Goal: Information Seeking & Learning: Learn about a topic

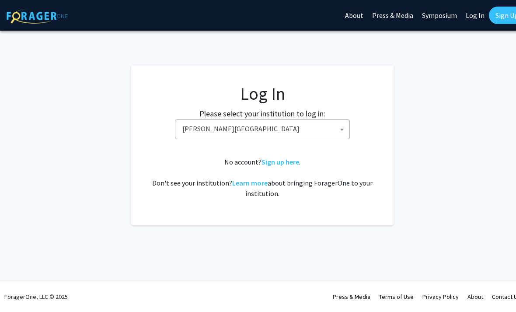
select select "24"
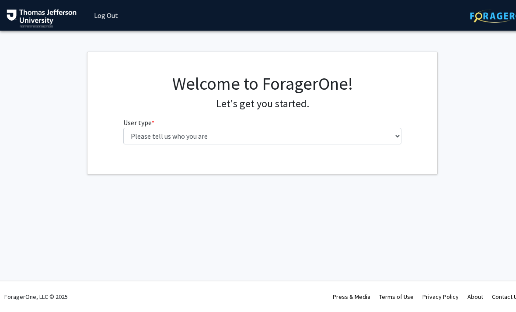
select select "3: doc"
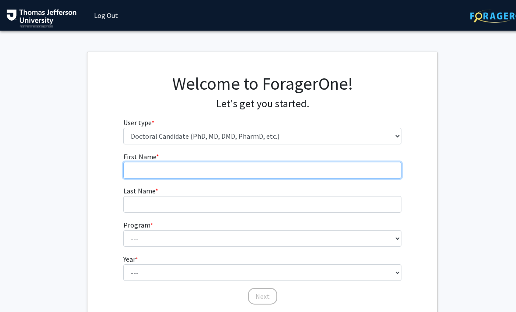
click at [255, 173] on input "First Name * required" at bounding box center [262, 170] width 279 height 17
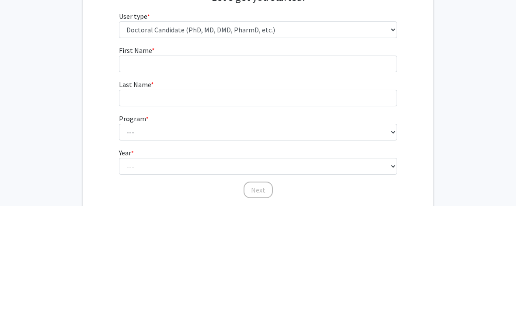
scroll to position [67, 4]
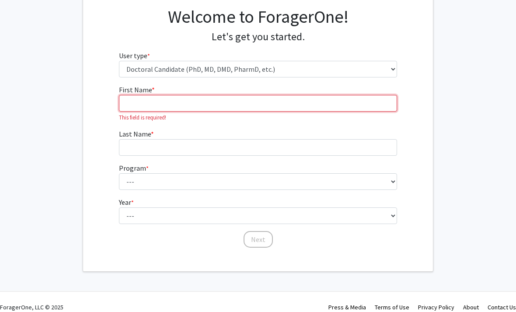
type input "[PERSON_NAME]"
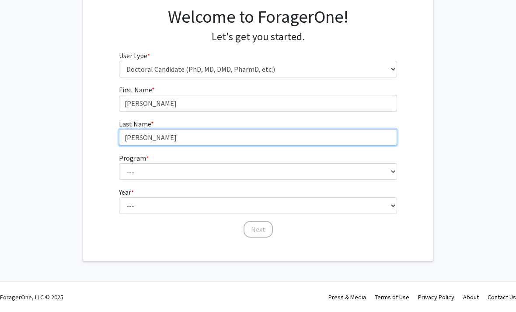
click at [142, 134] on input "[PERSON_NAME]" at bounding box center [258, 137] width 279 height 17
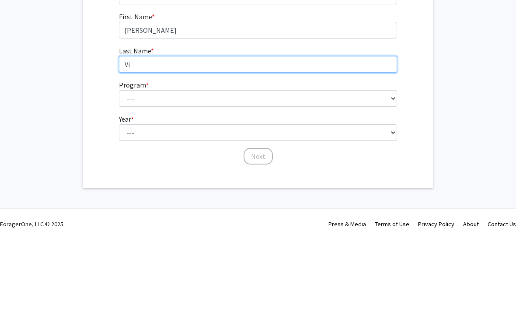
type input "V"
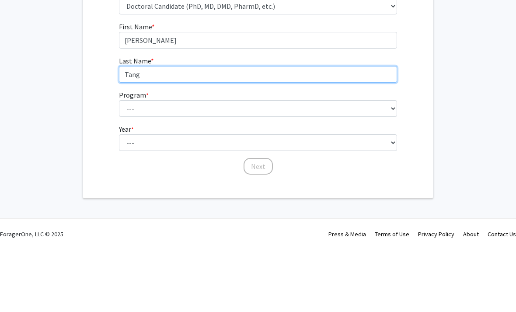
type input "Tang"
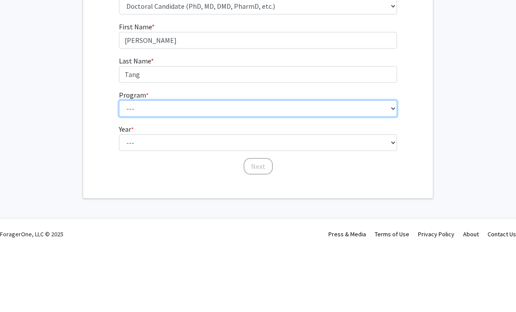
click at [242, 163] on select "--- Accelerated 3+3 BS in Health Sciences/Doctor of [MEDICAL_DATA] Accelerated …" at bounding box center [258, 171] width 279 height 17
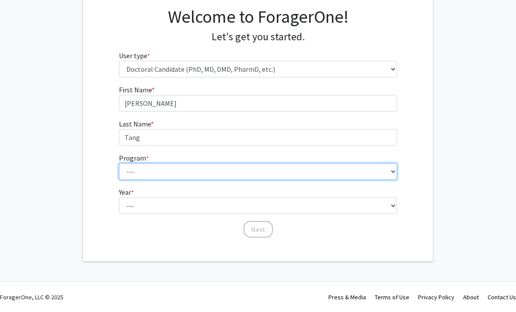
click at [280, 172] on select "--- Accelerated 3+3 BS in Health Sciences/Doctor of [MEDICAL_DATA] Accelerated …" at bounding box center [258, 171] width 279 height 17
select select "35: 815"
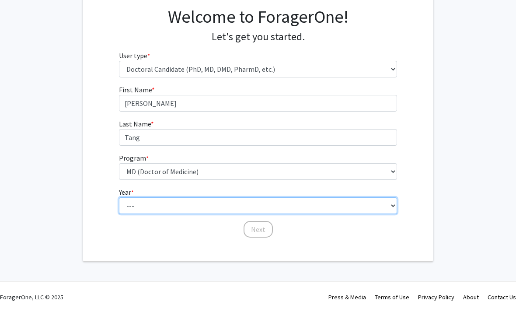
click at [254, 204] on select "--- First Year Second Year Third Year Fourth Year Fifth Year Sixth Year Seventh…" at bounding box center [258, 205] width 279 height 17
select select "1: first_year"
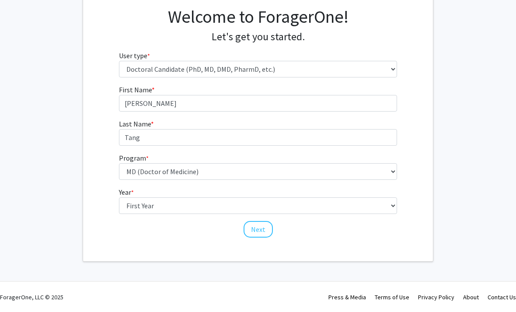
click at [260, 233] on button "Next" at bounding box center [258, 229] width 29 height 17
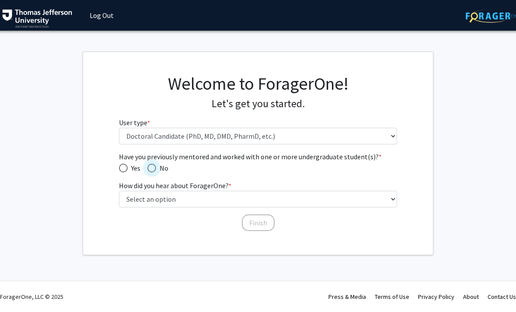
click at [156, 172] on span "No" at bounding box center [162, 168] width 12 height 11
click at [156, 172] on input "No" at bounding box center [151, 168] width 9 height 9
radio input "true"
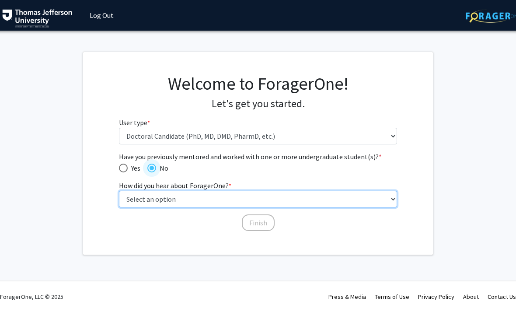
click at [354, 200] on select "Select an option Peer/student recommendation Faculty/staff recommendation Unive…" at bounding box center [258, 199] width 279 height 17
select select "3: university_website"
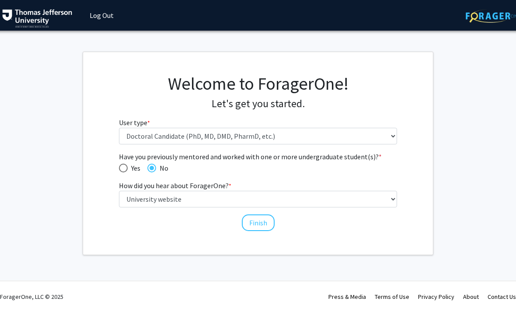
click at [261, 222] on button "Finish" at bounding box center [258, 222] width 33 height 17
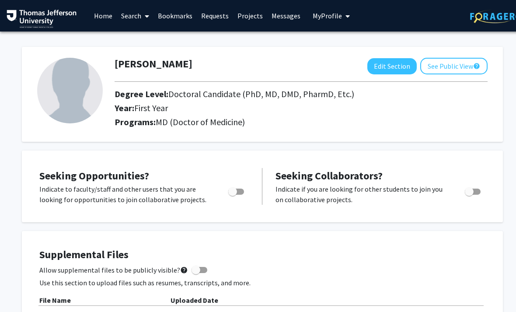
click at [233, 193] on span "Toggle" at bounding box center [232, 191] width 9 height 9
click at [233, 195] on input "Are you actively seeking opportunities?" at bounding box center [232, 195] width 0 height 0
checkbox input "true"
click at [251, 18] on link "Projects" at bounding box center [250, 15] width 34 height 31
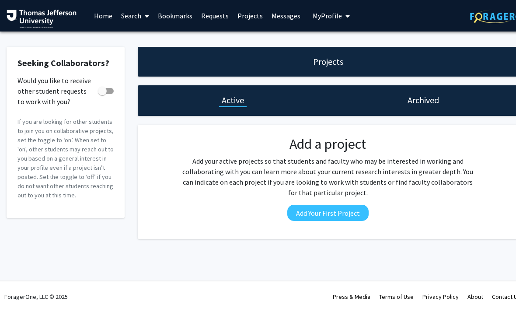
click at [355, 55] on div "Projects" at bounding box center [328, 62] width 381 height 30
click at [356, 56] on div "Projects" at bounding box center [328, 62] width 381 height 30
click at [218, 17] on link "Requests" at bounding box center [215, 15] width 36 height 31
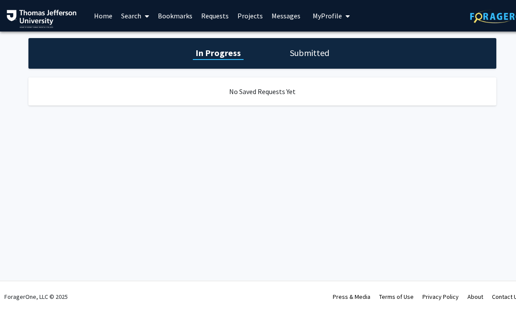
click at [310, 56] on h1 "Submitted" at bounding box center [310, 53] width 45 height 12
click at [255, 18] on link "Projects" at bounding box center [250, 15] width 34 height 31
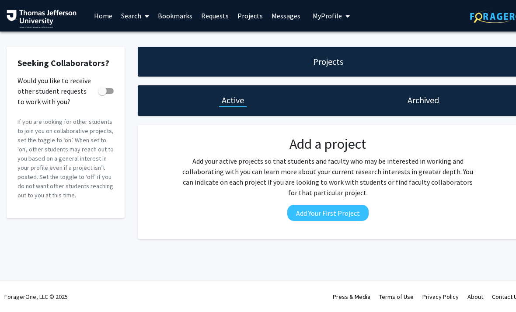
click at [220, 18] on link "Requests" at bounding box center [215, 15] width 36 height 31
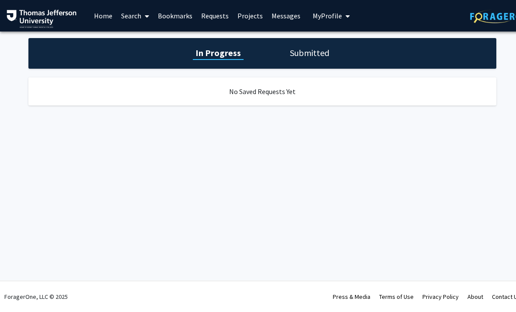
click at [147, 23] on span at bounding box center [145, 16] width 8 height 31
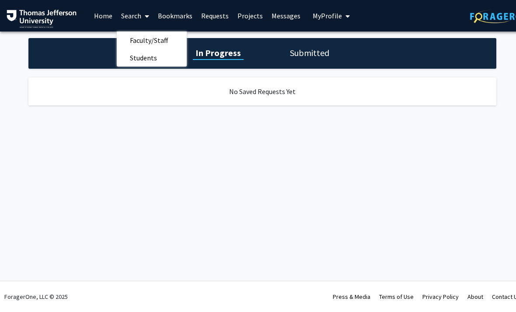
click at [166, 40] on span "Faculty/Staff" at bounding box center [149, 41] width 64 height 18
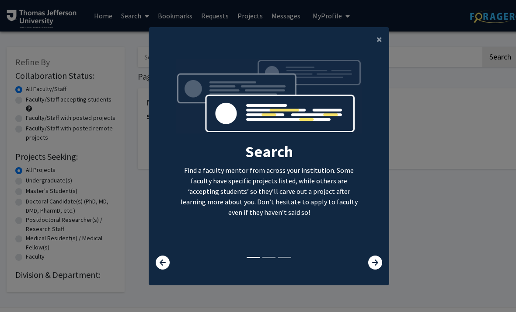
click at [376, 270] on icon at bounding box center [376, 263] width 14 height 14
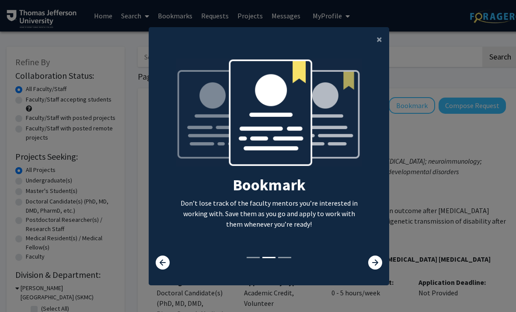
click at [374, 270] on icon at bounding box center [376, 263] width 14 height 14
click at [371, 270] on icon at bounding box center [376, 263] width 14 height 14
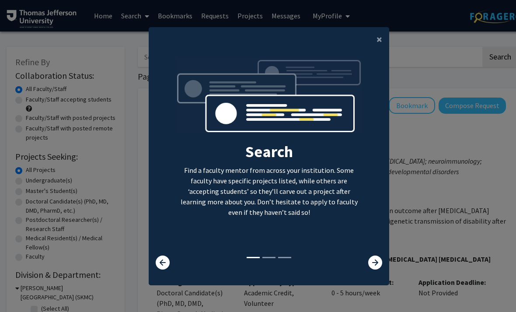
click at [370, 270] on icon at bounding box center [376, 263] width 14 height 14
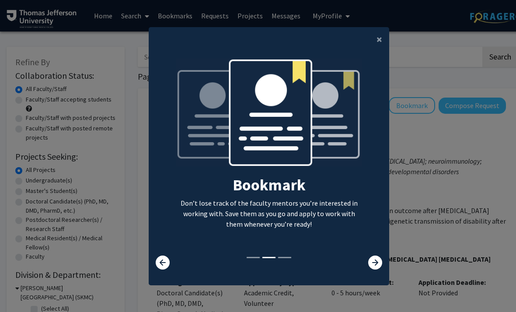
click at [369, 270] on icon at bounding box center [376, 263] width 14 height 14
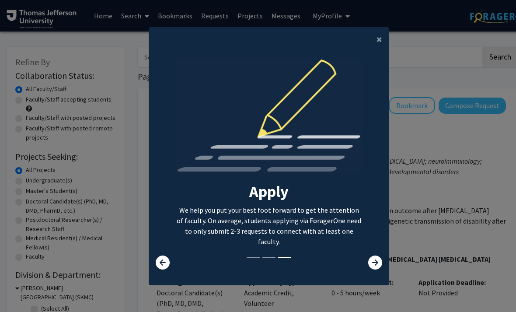
click at [372, 270] on icon at bounding box center [376, 263] width 14 height 14
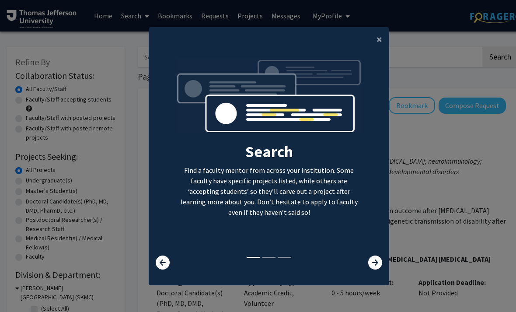
click at [369, 270] on icon at bounding box center [376, 263] width 14 height 14
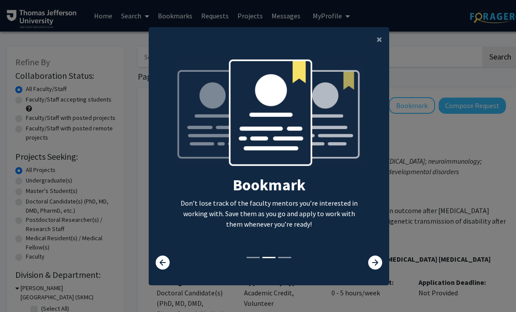
click at [370, 270] on icon at bounding box center [376, 263] width 14 height 14
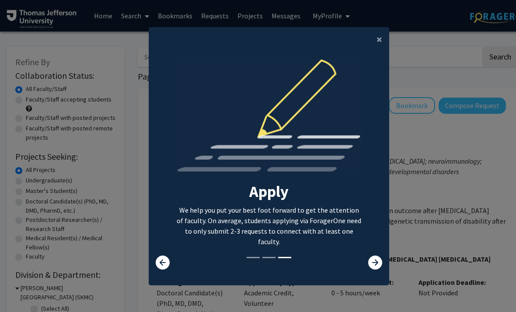
click at [376, 52] on button "×" at bounding box center [380, 39] width 20 height 25
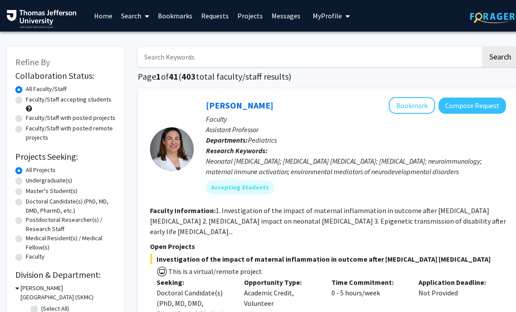
click at [318, 56] on input "Search Keywords" at bounding box center [310, 57] width 344 height 20
type input "Anesthesiology"
click at [450, 63] on input "Anesthesiology" at bounding box center [310, 57] width 344 height 20
click at [501, 55] on button "Search" at bounding box center [501, 57] width 36 height 20
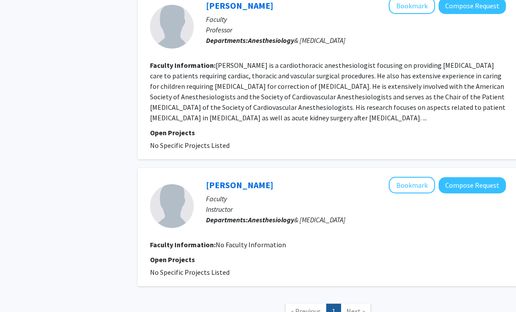
scroll to position [1019, 0]
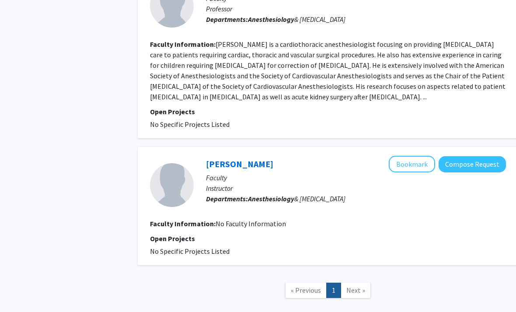
click at [361, 286] on span "Next »" at bounding box center [356, 290] width 19 height 9
click at [359, 286] on span "Next »" at bounding box center [356, 290] width 19 height 9
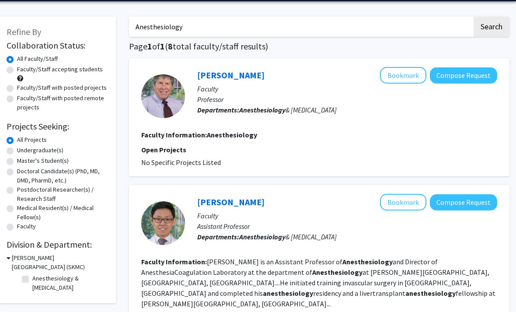
scroll to position [38, 9]
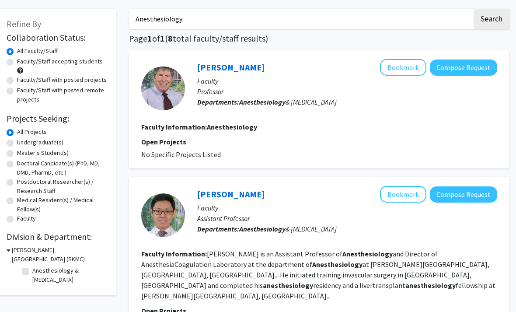
click at [87, 166] on label "Doctoral Candidate(s) (PhD, MD, DMD, PharmD, etc.)" at bounding box center [62, 168] width 90 height 18
click at [23, 165] on input "Doctoral Candidate(s) (PhD, MD, DMD, PharmD, etc.)" at bounding box center [20, 162] width 6 height 6
radio input "true"
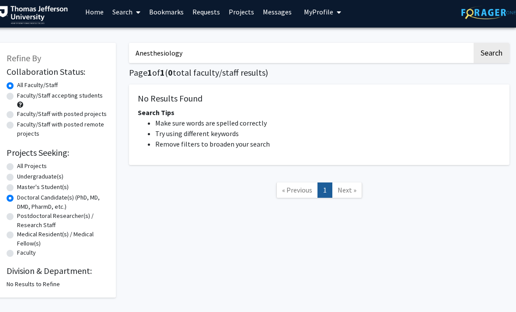
scroll to position [13, 9]
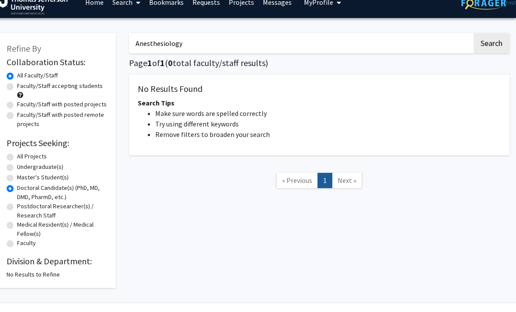
click at [47, 154] on label "All Projects" at bounding box center [32, 156] width 30 height 9
click at [23, 154] on input "All Projects" at bounding box center [20, 155] width 6 height 6
radio input "true"
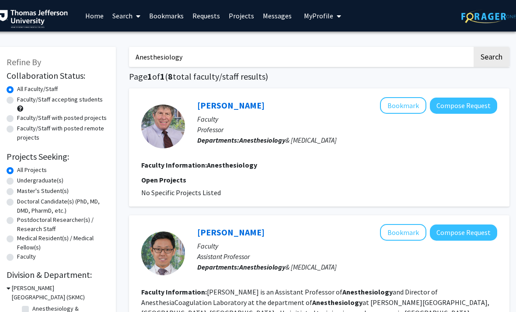
click at [245, 56] on input "Anesthesiology" at bounding box center [301, 57] width 344 height 20
type input "A"
type input "N"
type input "P"
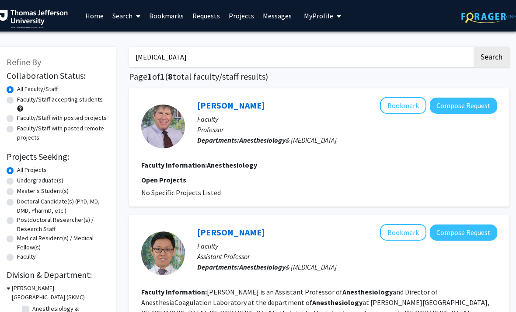
click at [346, 56] on input "[MEDICAL_DATA]" at bounding box center [301, 57] width 344 height 20
type input "[MEDICAL_DATA]"
click at [488, 61] on button "Search" at bounding box center [492, 57] width 36 height 20
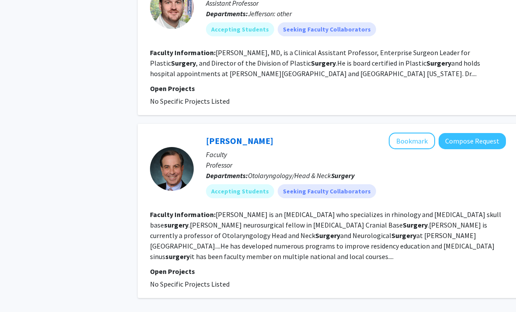
scroll to position [1469, 0]
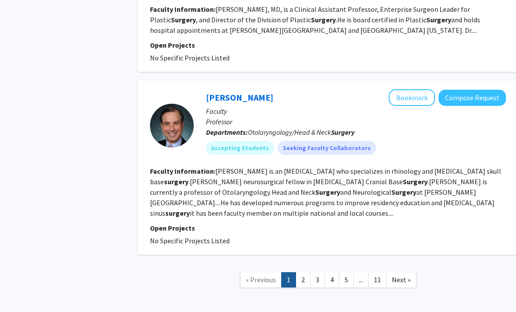
click at [307, 272] on link "2" at bounding box center [303, 279] width 15 height 15
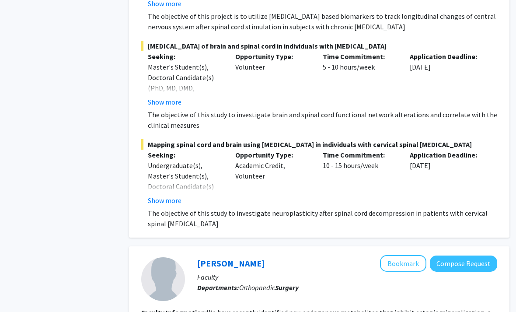
scroll to position [1958, 9]
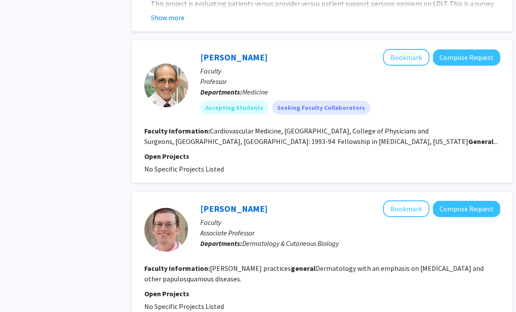
scroll to position [1693, 5]
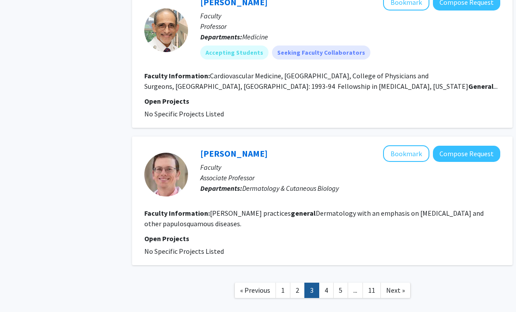
click at [327, 283] on link "4" at bounding box center [326, 290] width 15 height 15
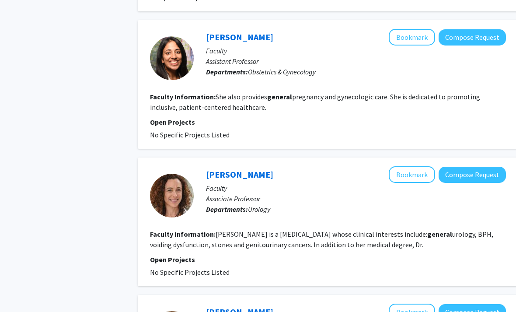
scroll to position [1252, 0]
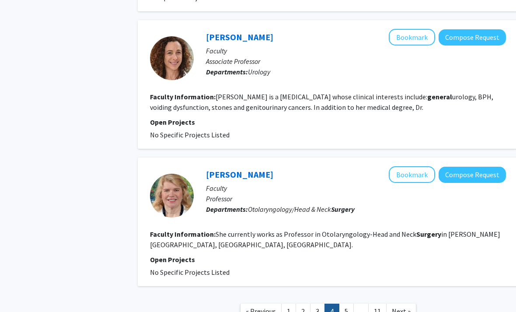
click at [348, 304] on link "5" at bounding box center [346, 311] width 15 height 15
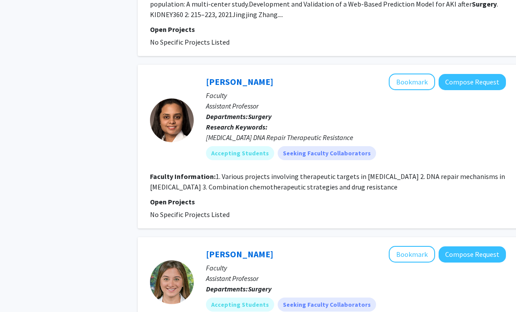
scroll to position [799, 0]
click at [415, 74] on button "Bookmark" at bounding box center [412, 82] width 46 height 17
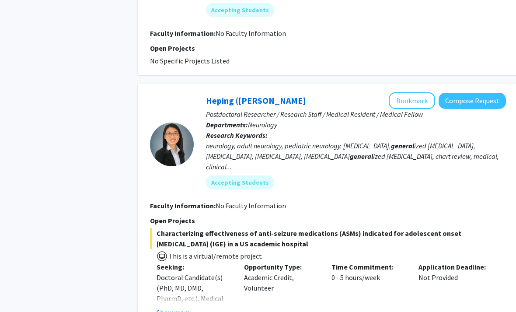
scroll to position [1527, 0]
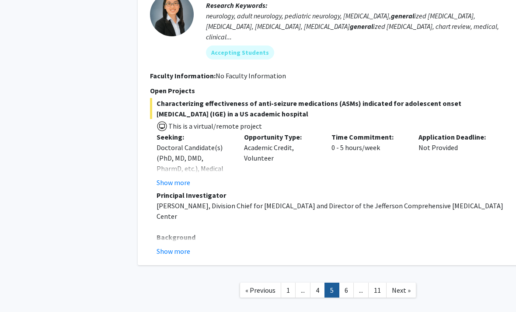
click at [350, 283] on link "6" at bounding box center [346, 290] width 15 height 15
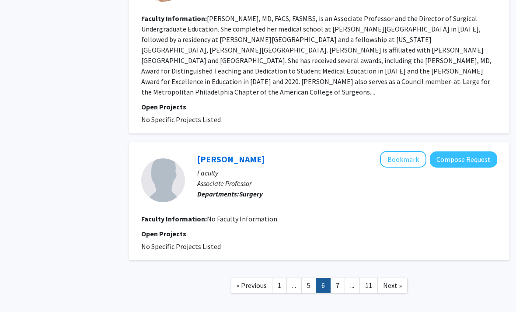
scroll to position [1479, 9]
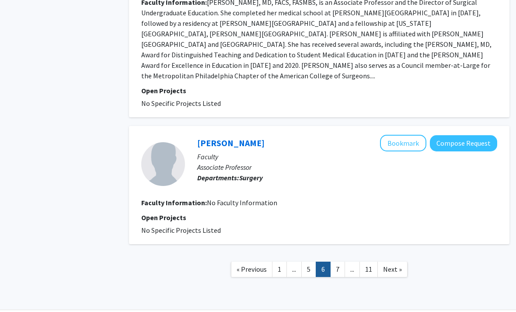
click at [338, 268] on link "7" at bounding box center [337, 269] width 15 height 15
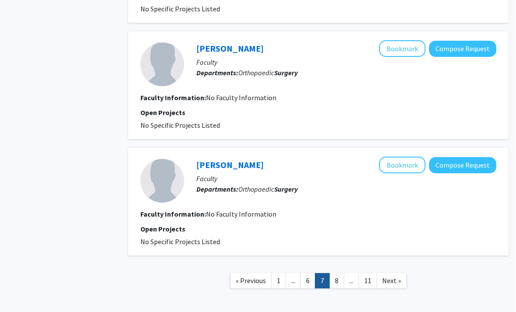
scroll to position [1084, 9]
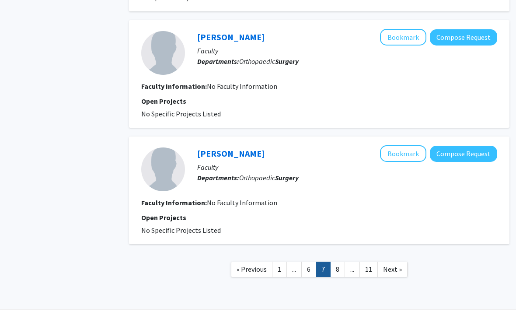
click at [341, 268] on link "8" at bounding box center [337, 269] width 15 height 15
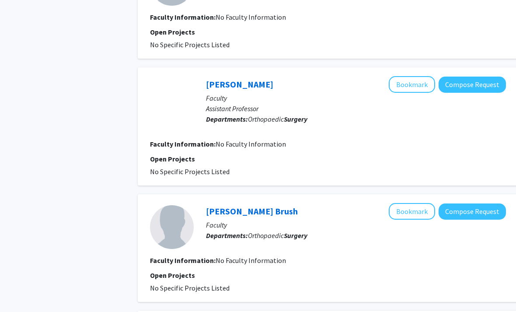
scroll to position [1052, 0]
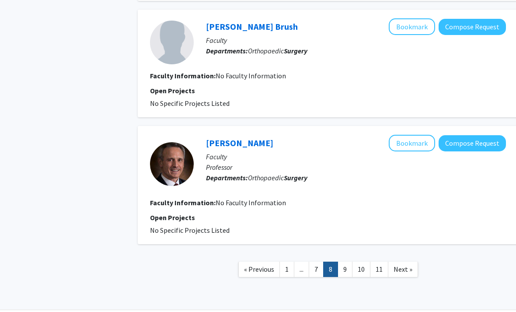
click at [349, 270] on link "9" at bounding box center [345, 269] width 15 height 15
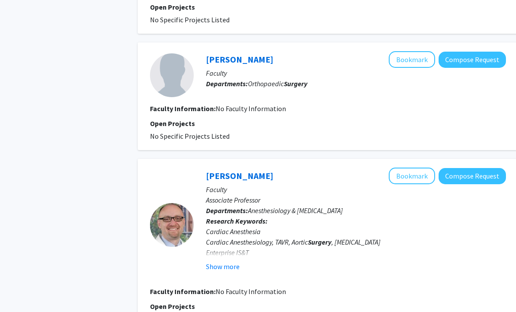
scroll to position [1192, 0]
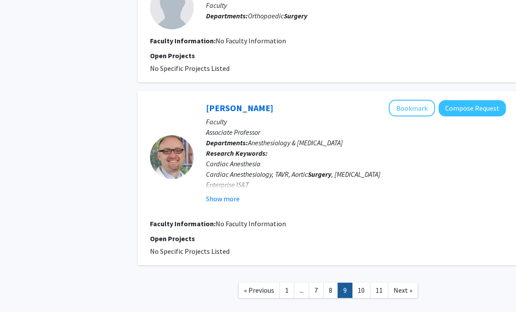
click at [365, 283] on link "10" at bounding box center [361, 290] width 18 height 15
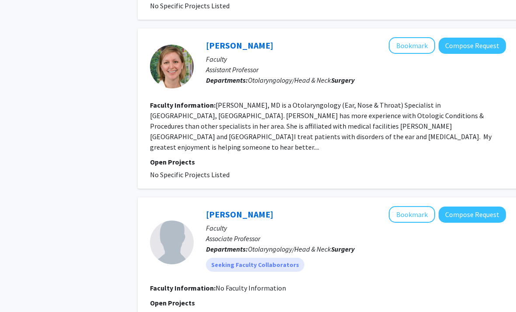
scroll to position [1150, 0]
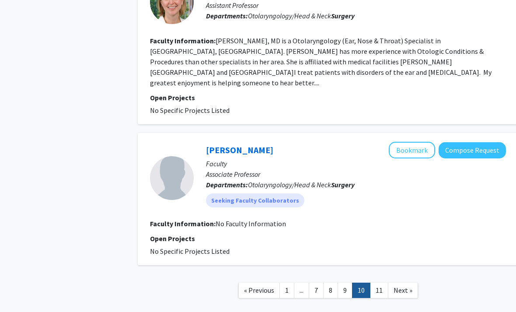
click at [380, 283] on link "11" at bounding box center [379, 290] width 18 height 15
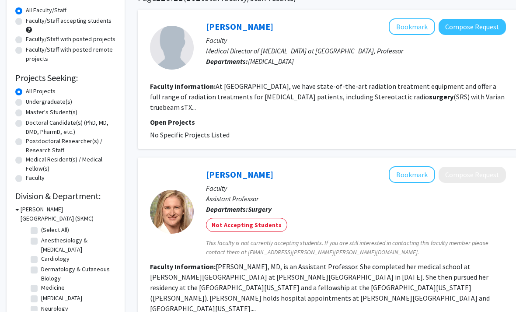
scroll to position [164, 0]
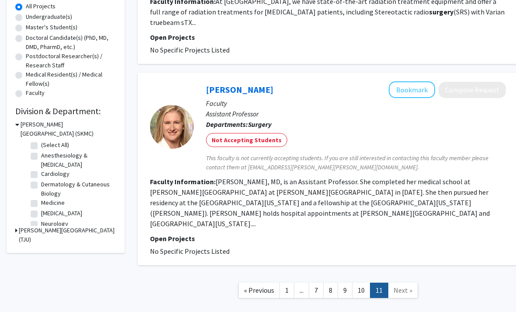
click at [291, 283] on link "1" at bounding box center [287, 290] width 15 height 15
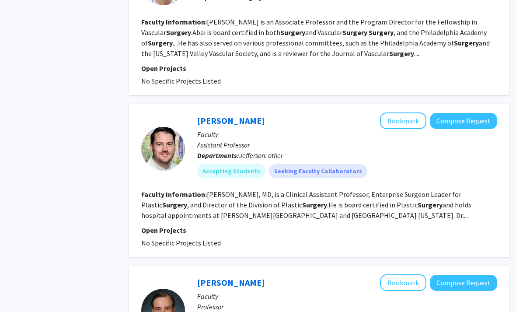
scroll to position [1307, 9]
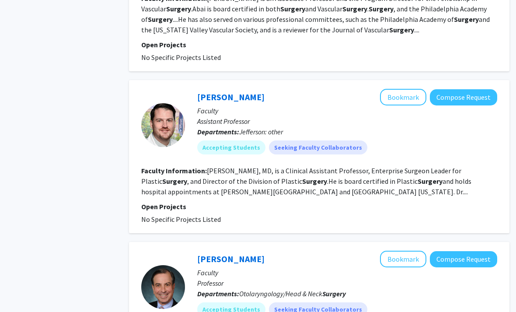
click at [350, 180] on fg-read-more "[PERSON_NAME], MD, is a Clinical Assistant Professor, Enterprise Surgeon Leader…" at bounding box center [306, 182] width 330 height 30
click at [358, 183] on fg-read-more "[PERSON_NAME], MD, is a Clinical Assistant Professor, Enterprise Surgeon Leader…" at bounding box center [306, 182] width 330 height 30
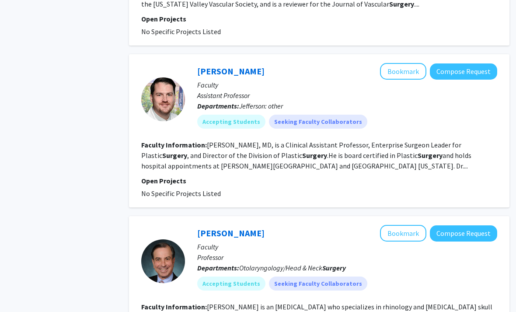
scroll to position [1469, 9]
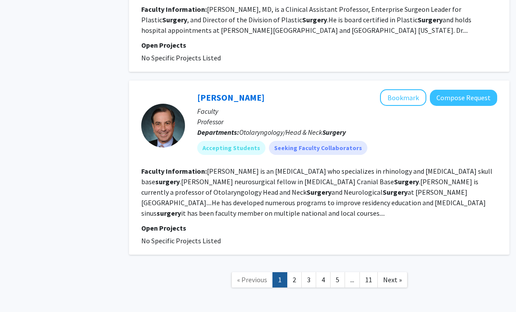
click at [298, 272] on link "2" at bounding box center [294, 279] width 15 height 15
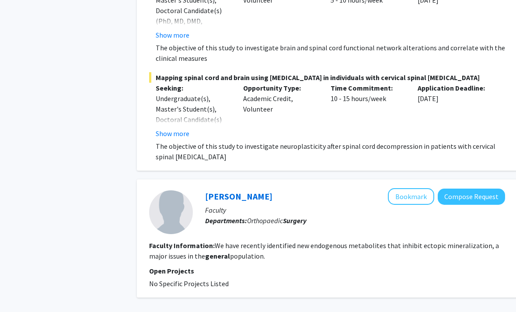
scroll to position [1995, 1]
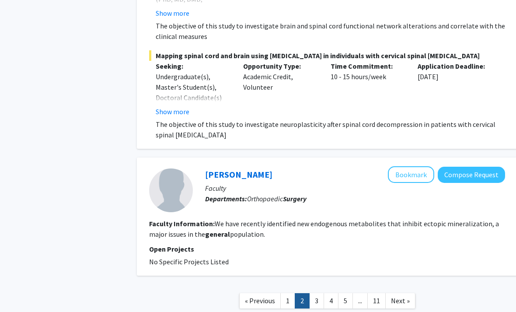
click at [319, 293] on link "3" at bounding box center [316, 300] width 15 height 15
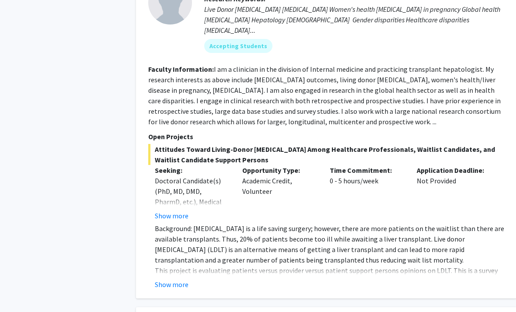
scroll to position [1428, 2]
click at [182, 279] on button "Show more" at bounding box center [172, 284] width 34 height 11
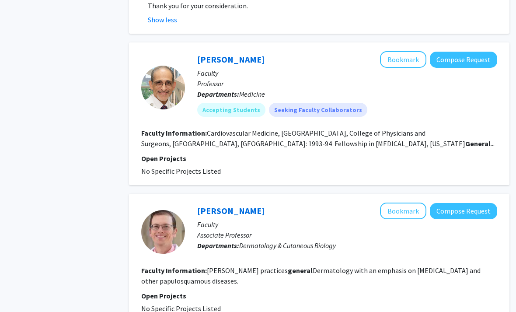
scroll to position [1866, 9]
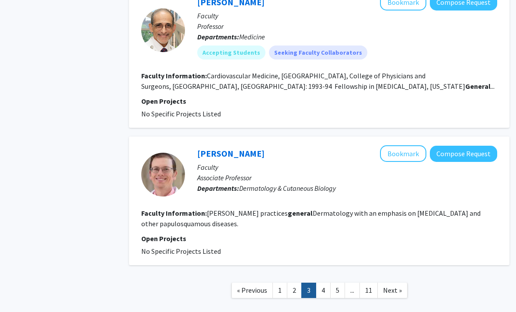
click at [323, 283] on link "4" at bounding box center [323, 290] width 15 height 15
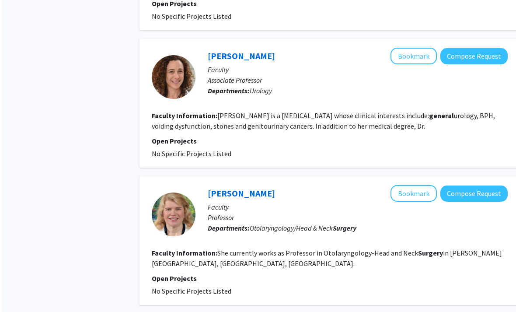
scroll to position [1252, 0]
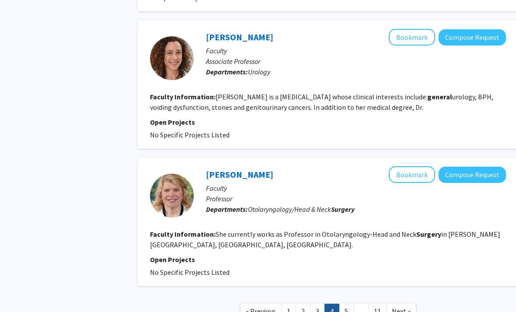
click at [347, 304] on link "5" at bounding box center [346, 311] width 15 height 15
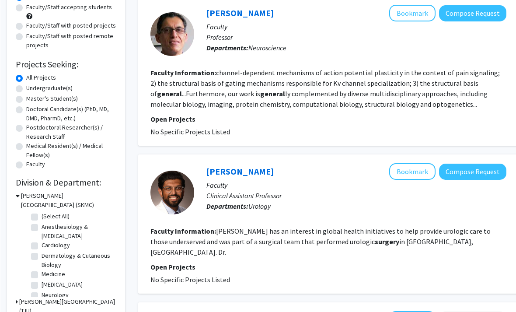
scroll to position [92, 0]
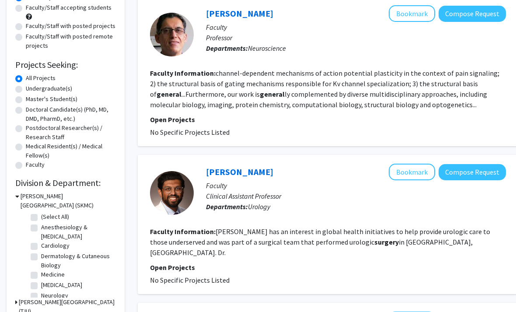
click at [84, 226] on label "Anesthesiology & [MEDICAL_DATA]" at bounding box center [77, 232] width 73 height 18
click at [47, 226] on input "Anesthesiology & [MEDICAL_DATA]" at bounding box center [44, 226] width 6 height 6
checkbox input "true"
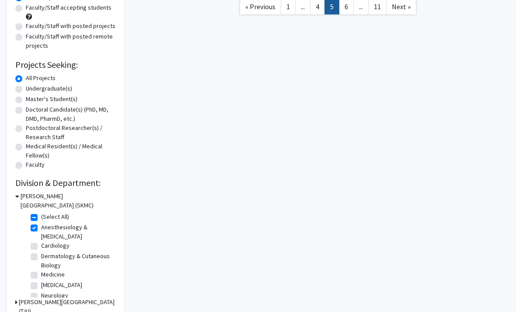
checkbox input "true"
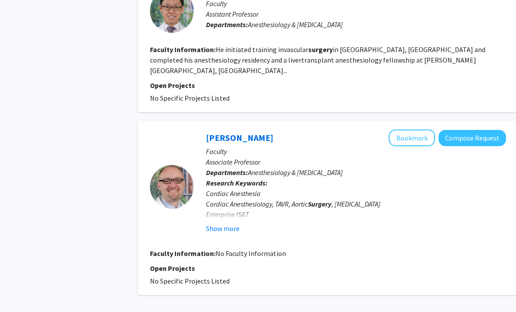
scroll to position [589, 0]
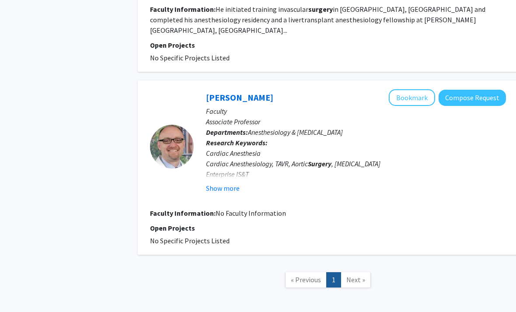
click at [359, 275] on span "Next »" at bounding box center [356, 279] width 19 height 9
click at [333, 272] on link "1" at bounding box center [334, 279] width 15 height 15
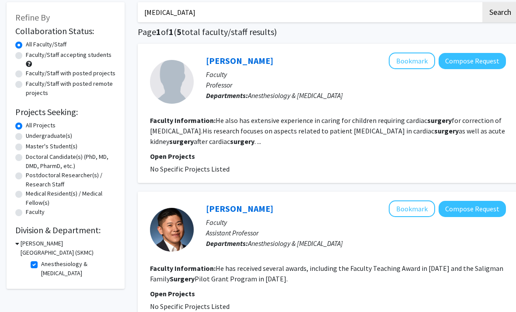
scroll to position [0, 0]
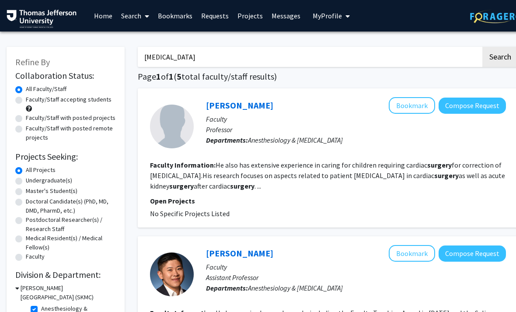
click at [102, 101] on label "Faculty/Staff accepting students" at bounding box center [69, 99] width 86 height 9
click at [32, 101] on input "Faculty/Staff accepting students" at bounding box center [29, 98] width 6 height 6
radio input "true"
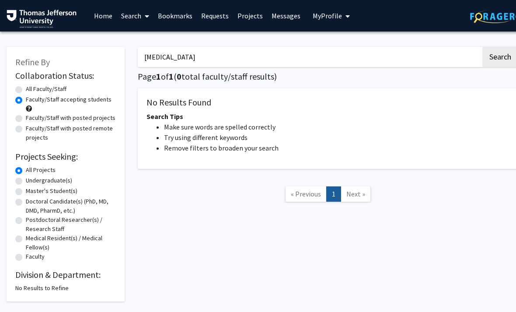
click at [223, 64] on input "[MEDICAL_DATA]" at bounding box center [310, 57] width 344 height 20
type input "G"
click at [135, 12] on link "Search" at bounding box center [135, 15] width 37 height 31
click at [160, 57] on span "Students" at bounding box center [143, 58] width 53 height 18
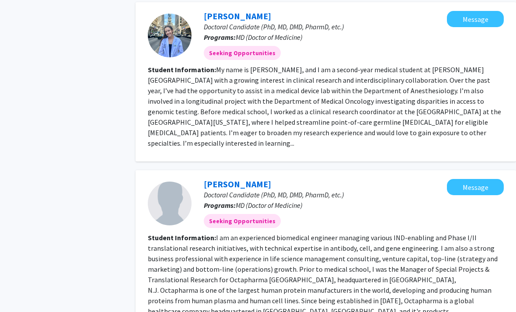
scroll to position [968, 2]
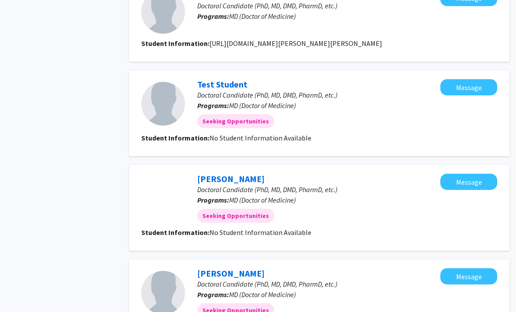
scroll to position [1070, 9]
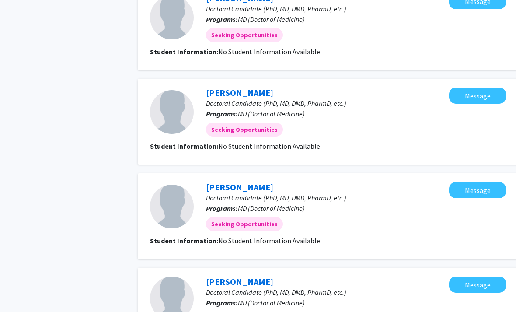
scroll to position [770, 0]
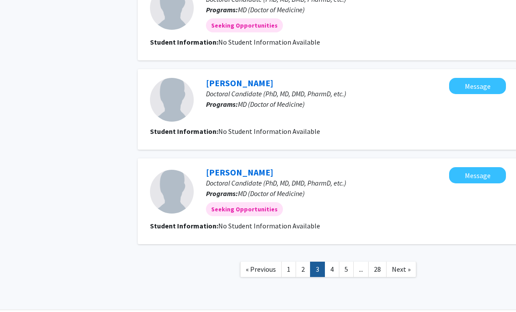
click at [334, 267] on link "4" at bounding box center [332, 269] width 15 height 15
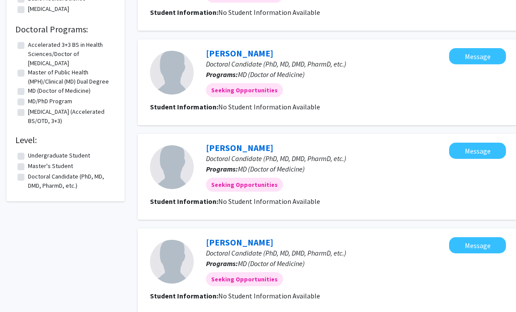
scroll to position [238, 0]
click at [71, 181] on label "Doctoral Candidate (PhD, MD, DMD, PharmD, etc.)" at bounding box center [71, 181] width 86 height 18
click at [34, 178] on input "Doctoral Candidate (PhD, MD, DMD, PharmD, etc.)" at bounding box center [31, 175] width 6 height 6
checkbox input "true"
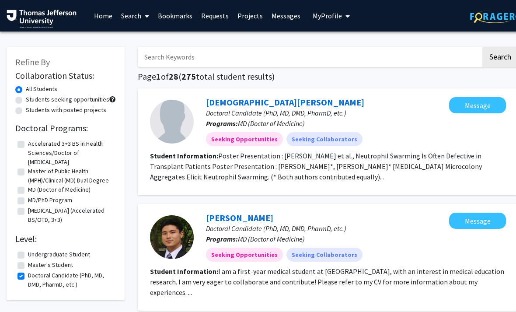
click at [138, 14] on link "Search" at bounding box center [135, 15] width 37 height 31
click at [159, 32] on span "Faculty/Staff" at bounding box center [149, 41] width 64 height 18
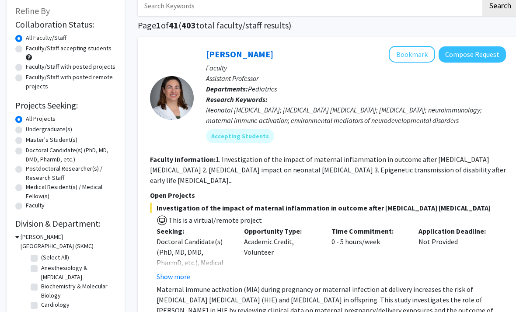
scroll to position [51, 0]
click at [182, 276] on button "Show more" at bounding box center [174, 276] width 34 height 11
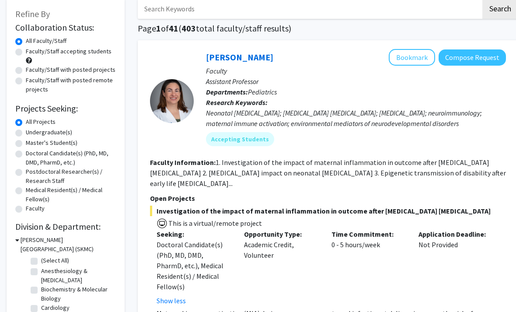
scroll to position [48, 0]
click at [417, 52] on button "Bookmark" at bounding box center [412, 57] width 46 height 17
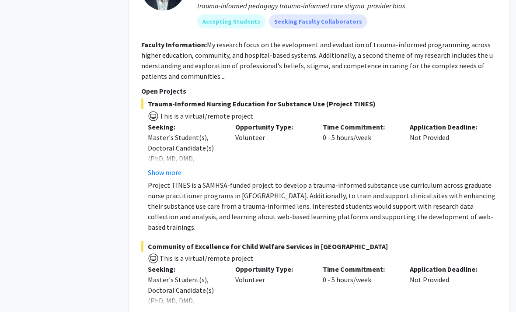
scroll to position [5120, 9]
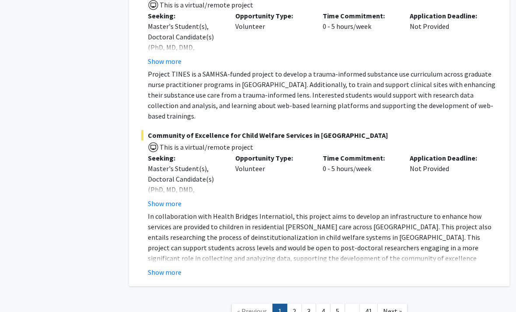
click at [295, 304] on link "2" at bounding box center [294, 311] width 15 height 15
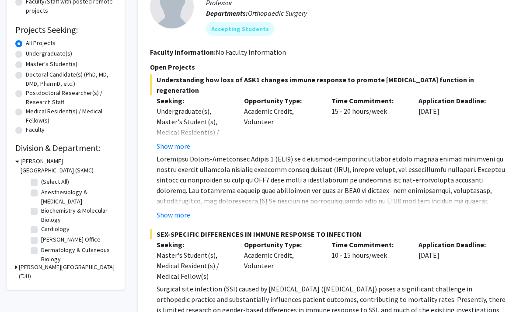
scroll to position [128, 0]
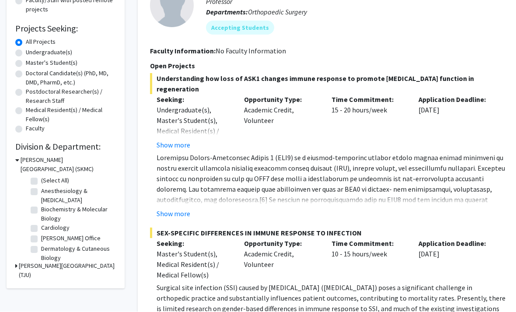
click at [42, 184] on label "(Select All)" at bounding box center [55, 180] width 28 height 9
click at [42, 182] on input "(Select All)" at bounding box center [44, 179] width 6 height 6
checkbox input "true"
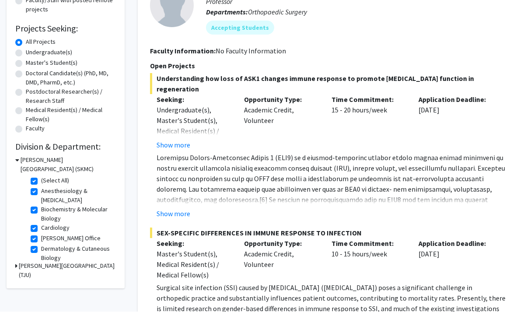
checkbox input "true"
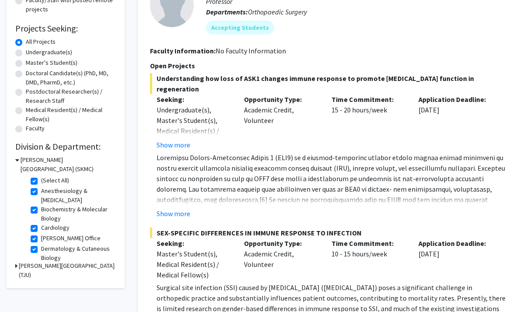
checkbox input "true"
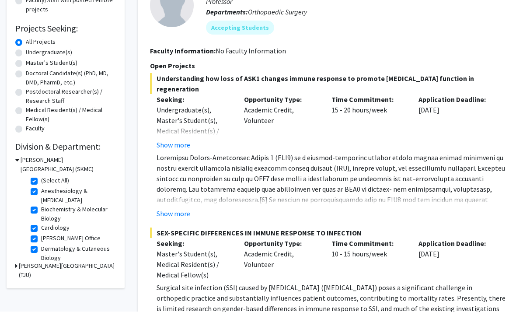
checkbox input "true"
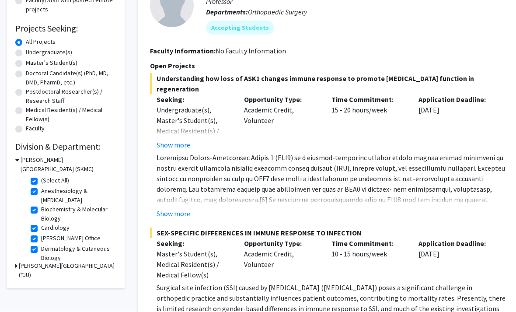
checkbox input "true"
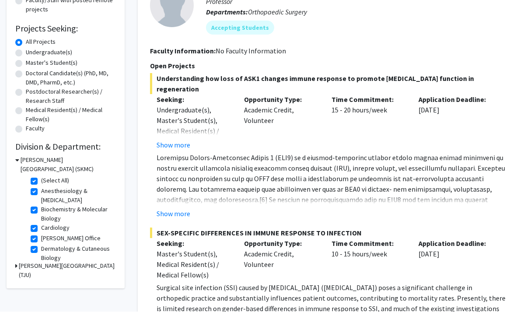
checkbox input "true"
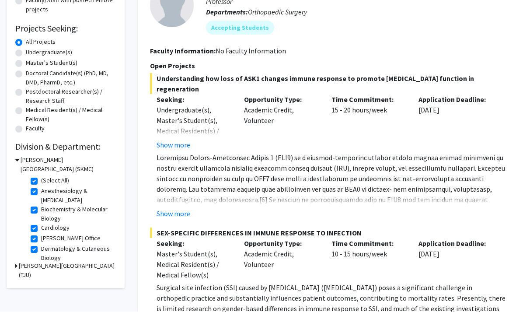
checkbox input "true"
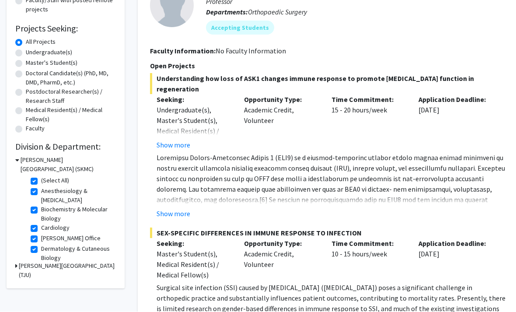
checkbox input "true"
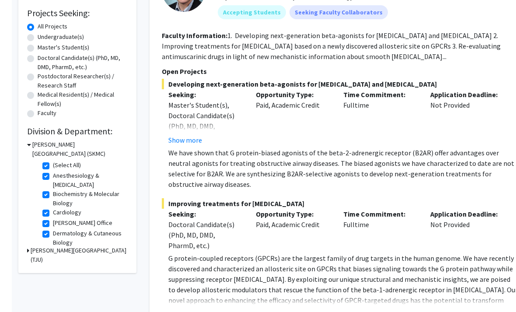
scroll to position [145, 0]
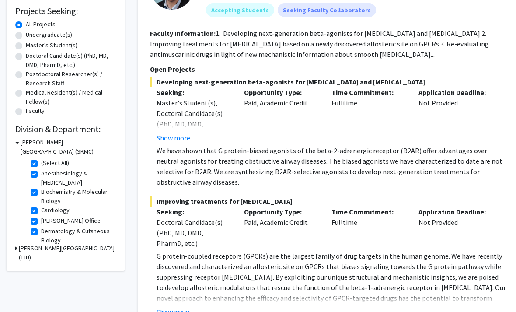
click at [41, 218] on label "[PERSON_NAME] Office" at bounding box center [71, 221] width 60 height 9
click at [41, 218] on input "[PERSON_NAME] Office" at bounding box center [44, 220] width 6 height 6
checkbox input "false"
checkbox input "true"
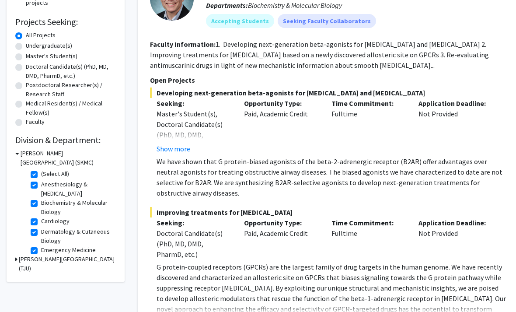
scroll to position [135, 0]
click at [41, 203] on label "Biochemistry & Molecular Biology" at bounding box center [77, 207] width 73 height 18
click at [41, 203] on input "Biochemistry & Molecular Biology" at bounding box center [44, 201] width 6 height 6
checkbox input "false"
checkbox input "true"
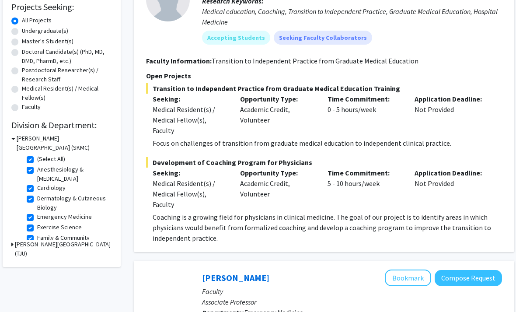
scroll to position [158, 2]
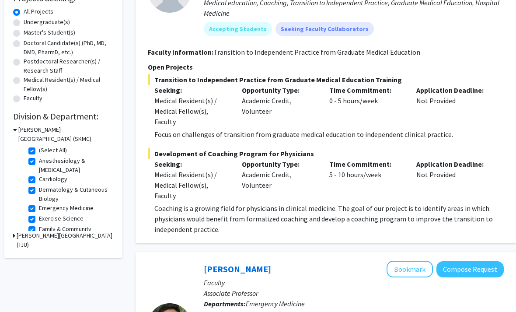
click at [39, 176] on label "Cardiology" at bounding box center [53, 179] width 28 height 9
click at [39, 176] on input "Cardiology" at bounding box center [42, 178] width 6 height 6
checkbox input "false"
checkbox input "true"
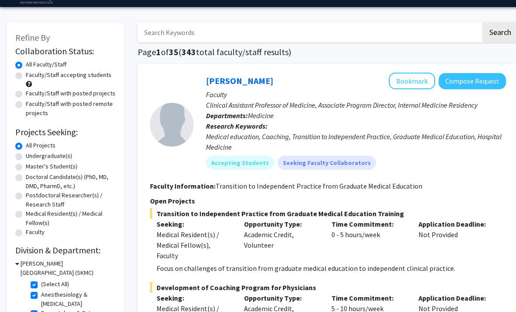
scroll to position [25, 0]
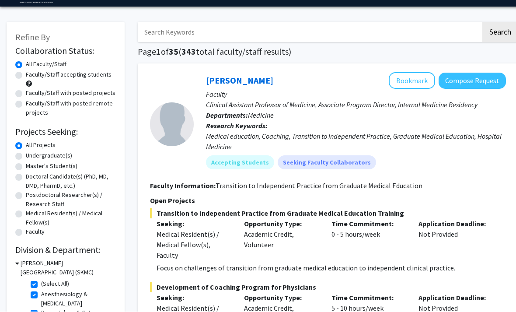
click at [95, 76] on label "Faculty/Staff accepting students" at bounding box center [69, 74] width 86 height 9
click at [32, 76] on input "Faculty/Staff accepting students" at bounding box center [29, 73] width 6 height 6
radio input "true"
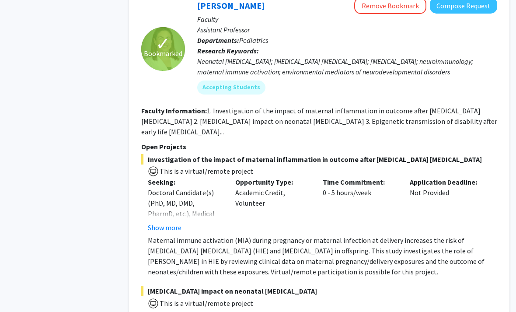
scroll to position [3091, 9]
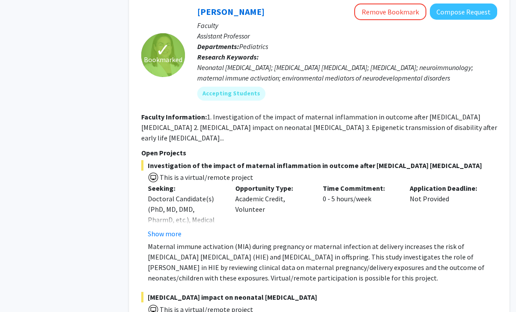
click at [256, 31] on p "Assistant Professor" at bounding box center [347, 36] width 300 height 11
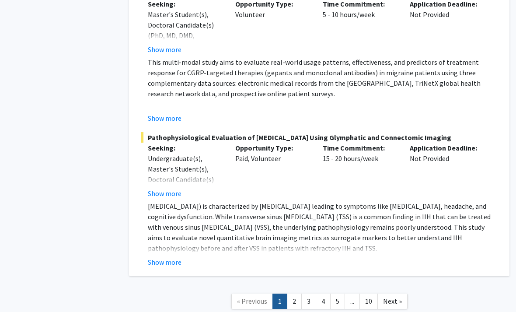
scroll to position [4565, 9]
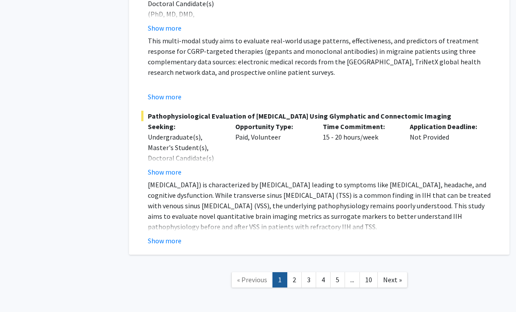
click at [298, 272] on link "2" at bounding box center [294, 279] width 15 height 15
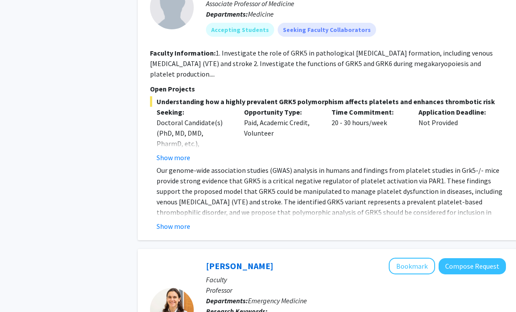
scroll to position [2546, 0]
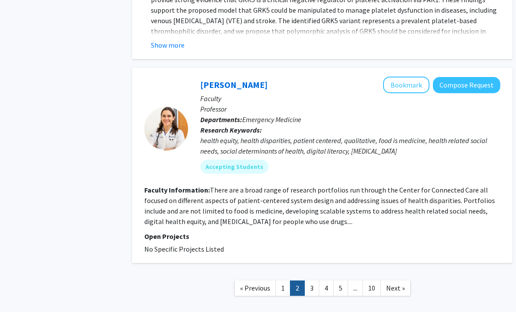
click at [313, 281] on link "3" at bounding box center [312, 288] width 15 height 15
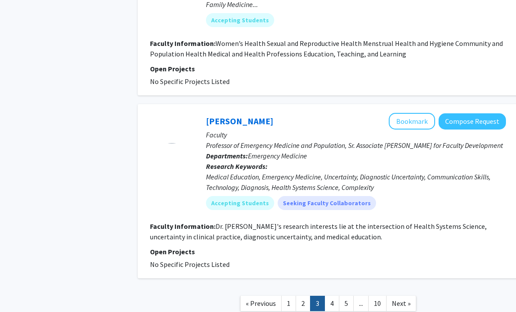
scroll to position [1767, 0]
click at [332, 296] on link "4" at bounding box center [332, 303] width 15 height 15
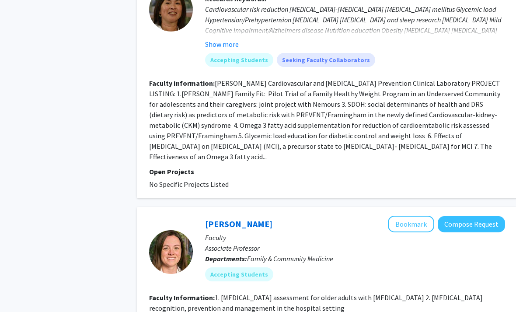
scroll to position [1900, 0]
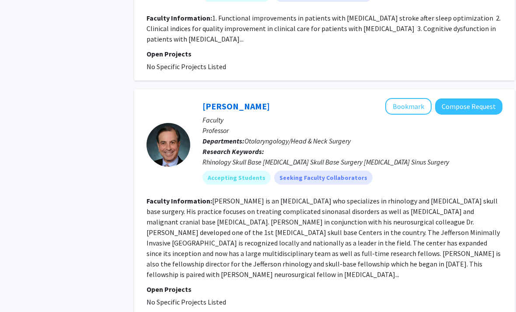
scroll to position [586, 3]
